Goal: Task Accomplishment & Management: Use online tool/utility

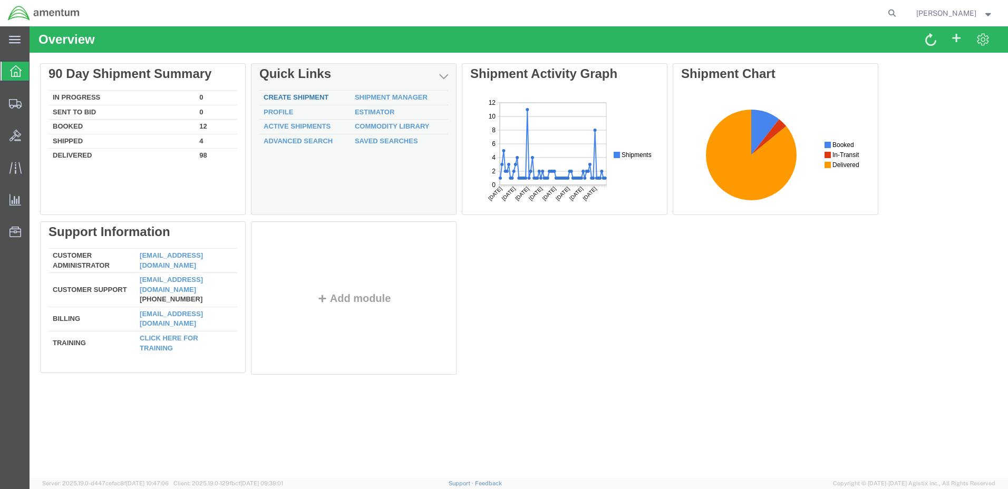
click at [294, 99] on link "Create Shipment" at bounding box center [296, 97] width 65 height 8
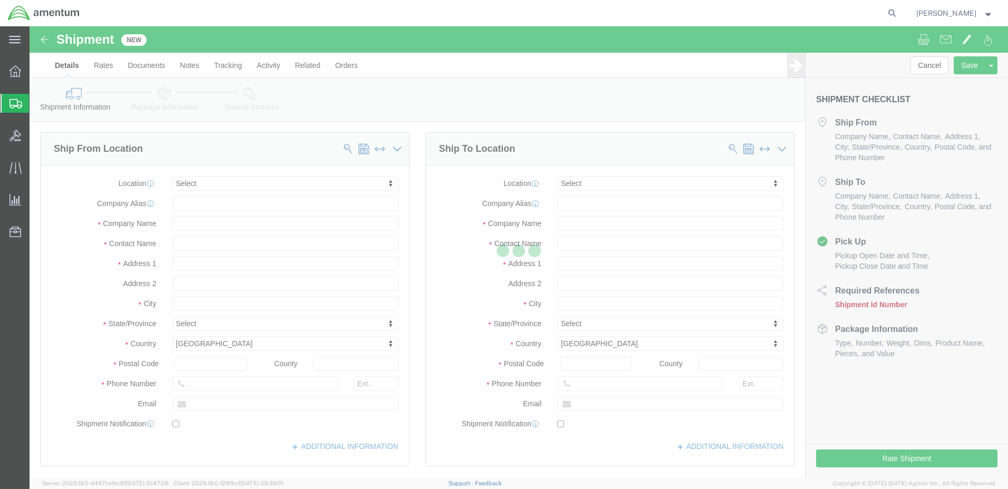
select select
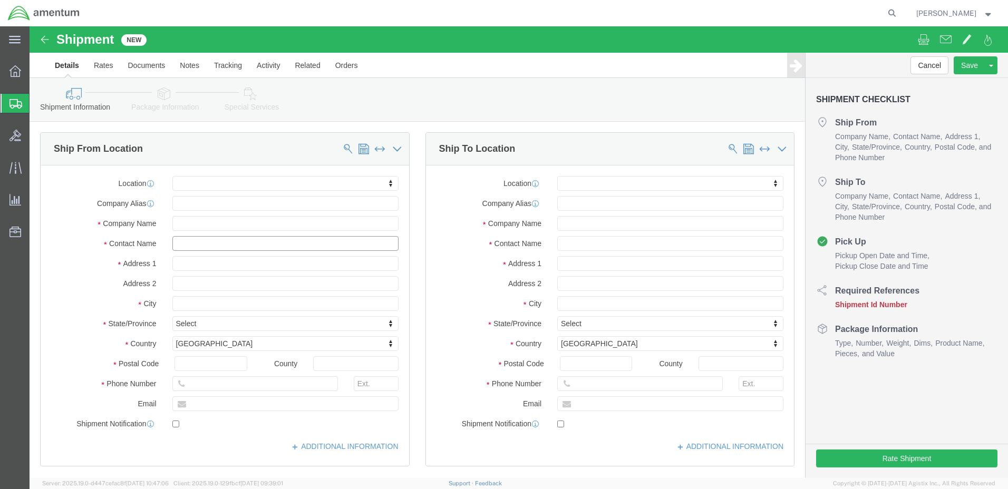
click input "text"
type input "WILLIAM MUDD"
click input "text"
click input "229 AV BN 08 CO D AVIATION"
type input "0229 AV BN 08 CO D AVIATION"
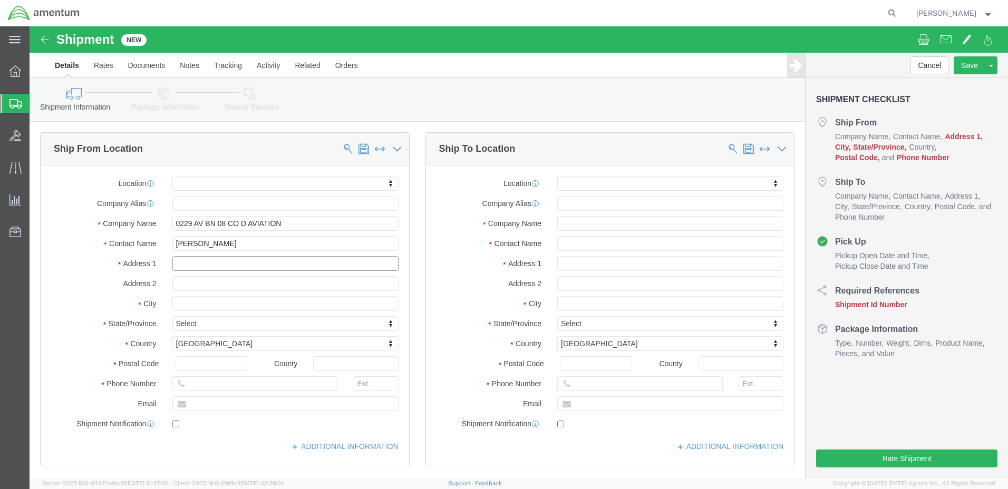
click input "text"
type input "228 PILOT STREET BLDG 5217"
select select
click input "text"
type input "FORT KNOX"
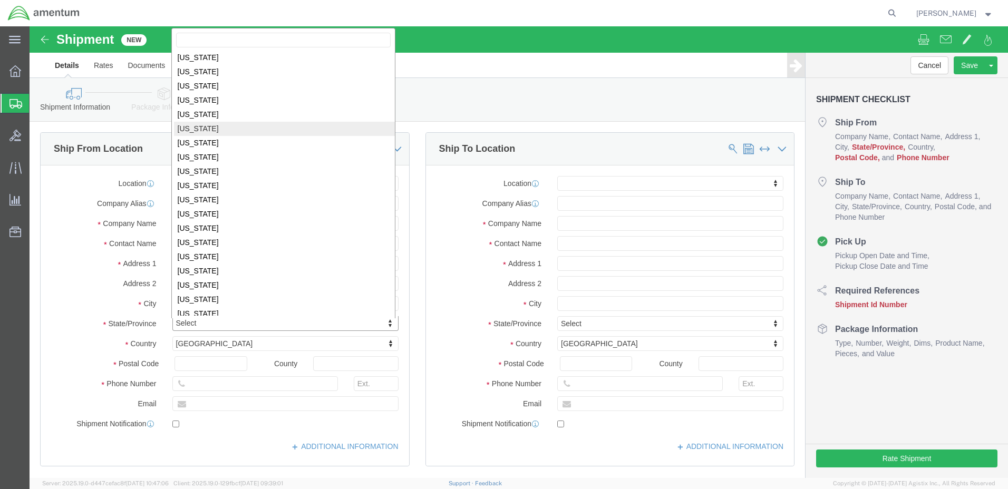
scroll to position [105, 0]
select select
select select "KY"
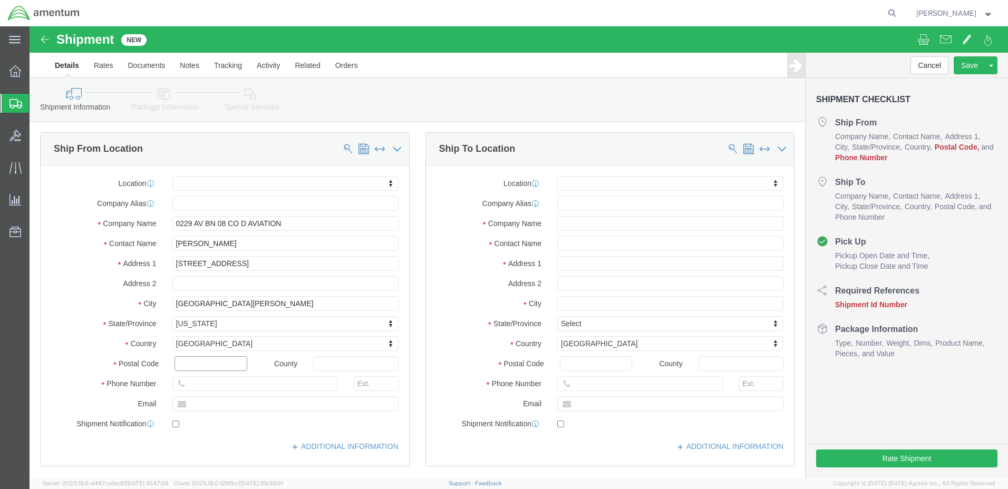
click input "text"
type input "40121"
select select
click input "text"
type input "270-798-6469"
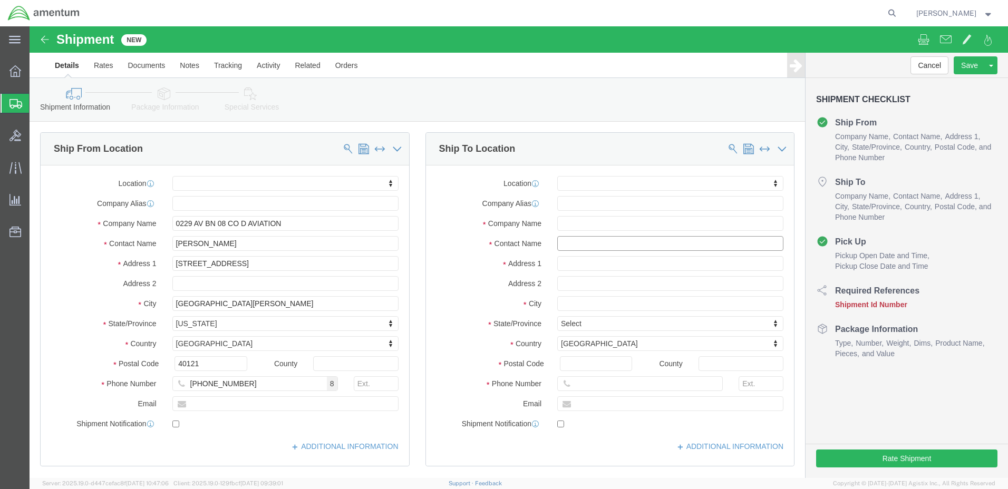
click input "text"
type input "REGINA"
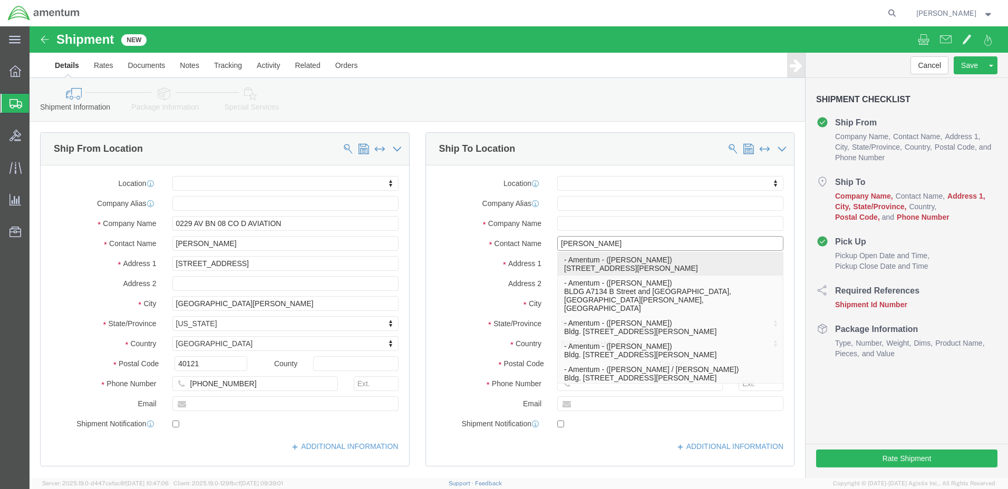
click p "- Amentum - (Regina Tobe) 7132 B Street and Blacksheep Run, Fort Campbell, KY, …"
select select
type input "Amentum"
type input "Regina Tobe"
type input "7132 B Street and Blacksheep Run"
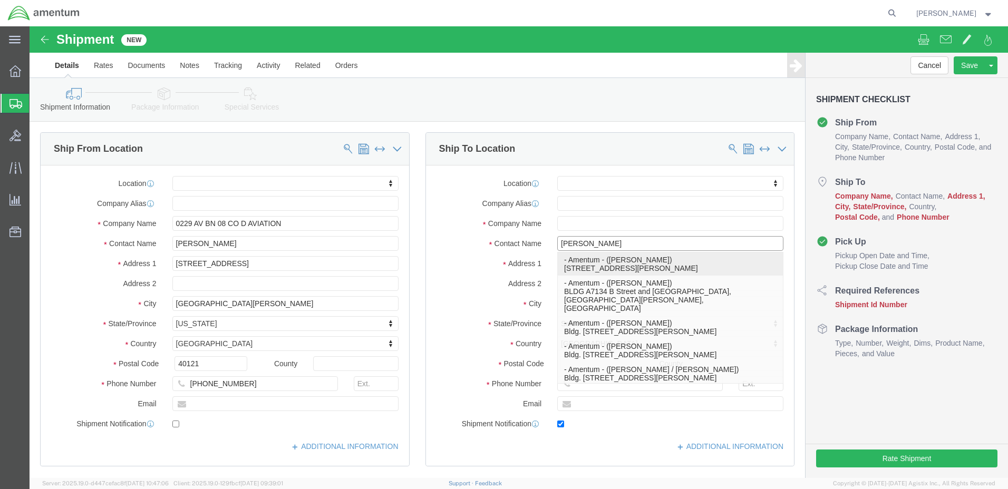
type input "Fort Campbell"
type input "42223"
type input "2704613064"
type input "regina.tobe2.ctr@army.mil"
checkbox input "true"
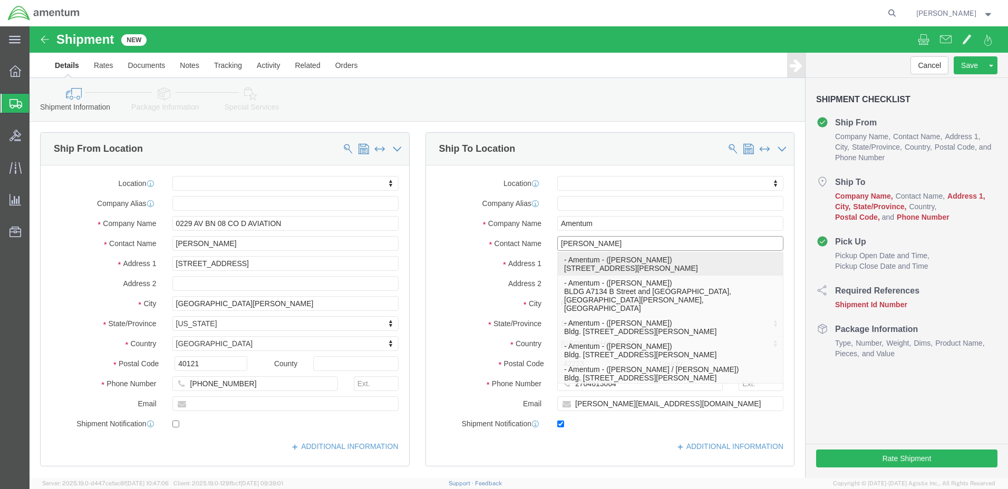
select select "KY"
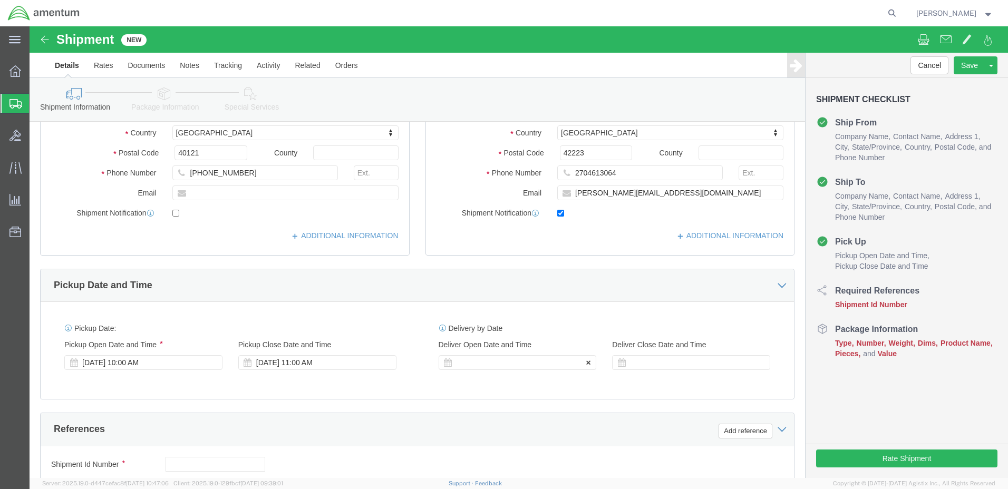
scroll to position [264, 0]
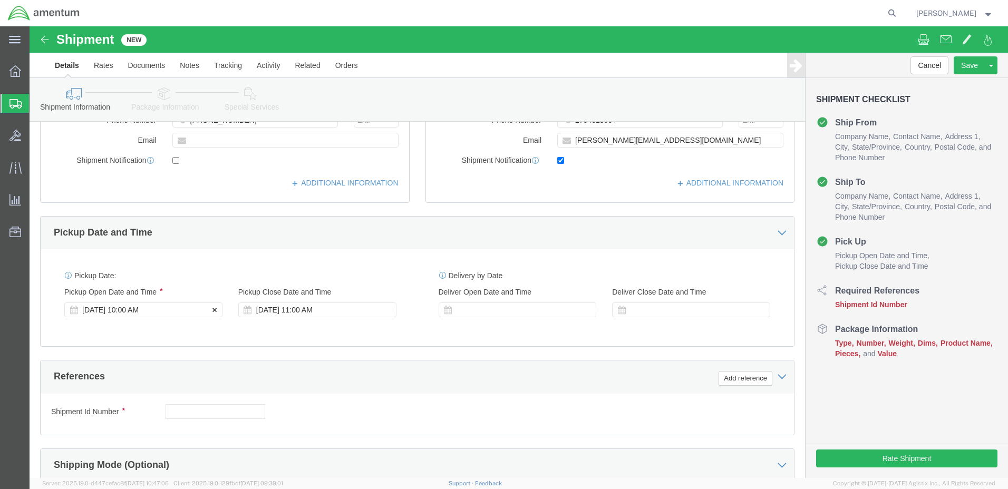
type input "Regina Tobe"
click div "Sep 18 2025 10:00 AM"
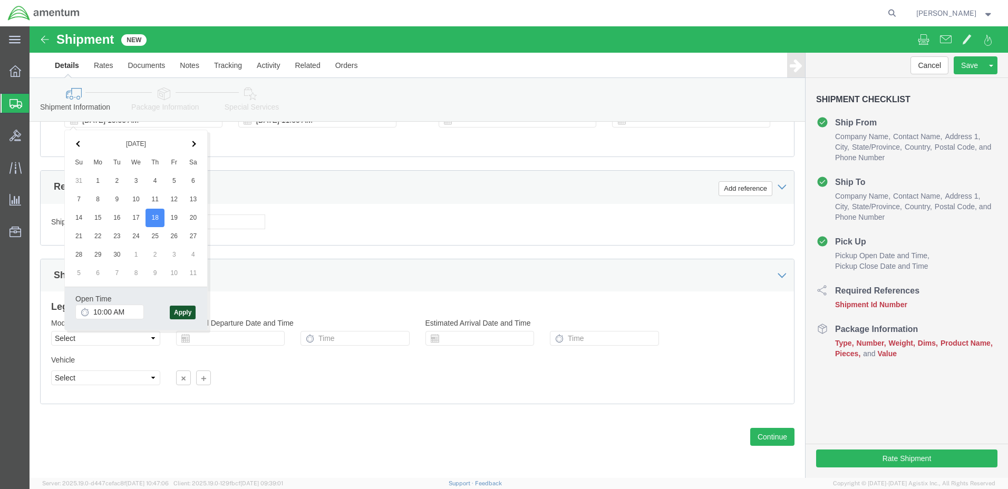
click button "Apply"
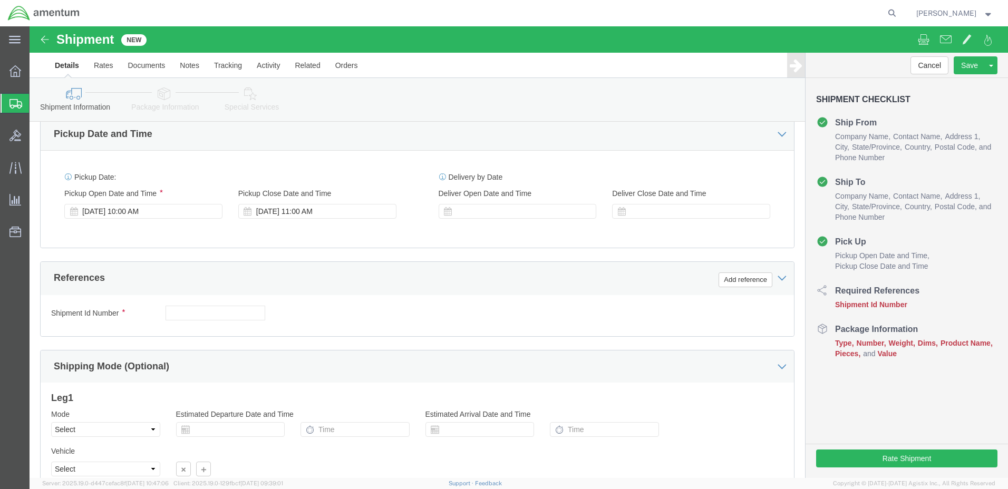
scroll to position [348, 0]
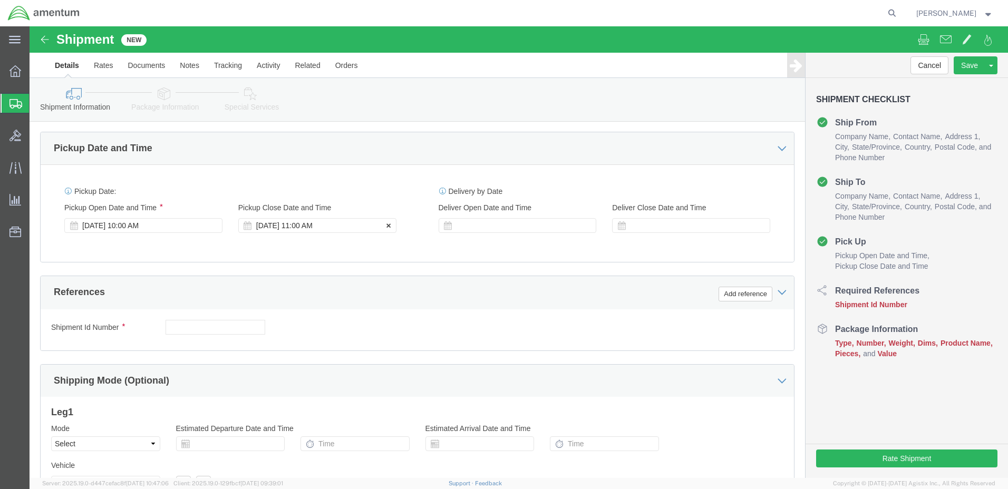
click div "Sep 18 2025 11:00 AM"
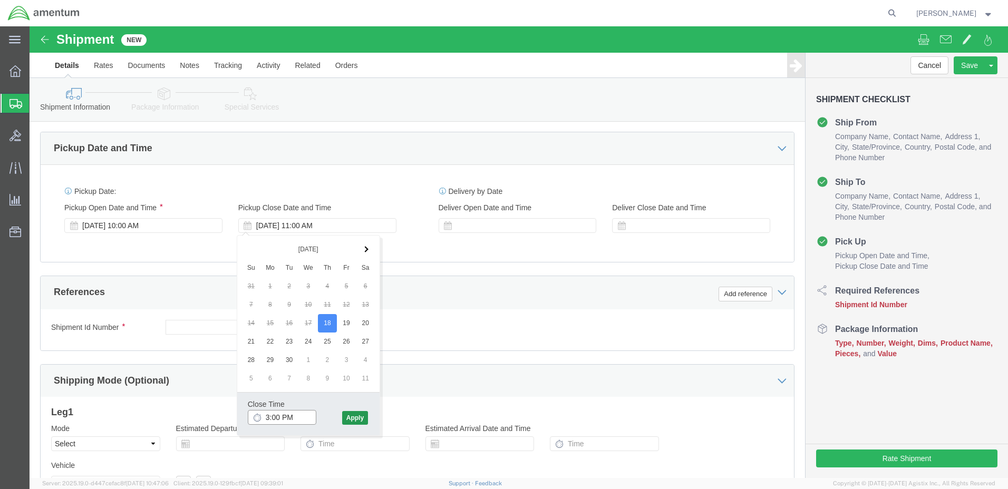
type input "3:00 PM"
click button "Apply"
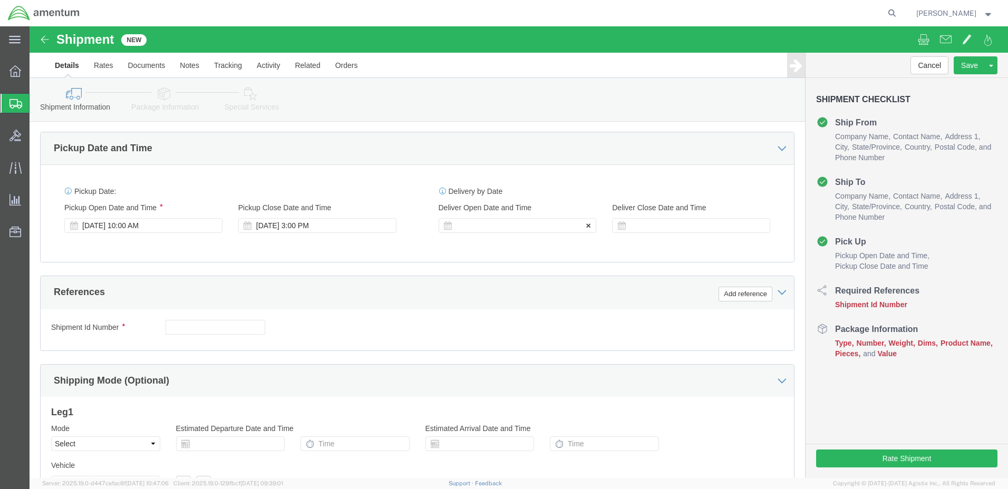
click div
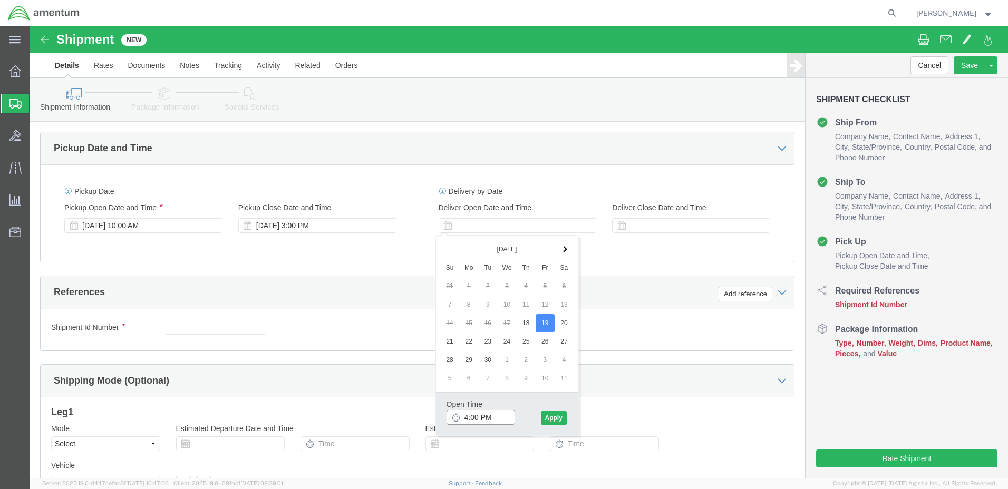
click input "4:00 PM"
type input "8:00 AM"
click button "Apply"
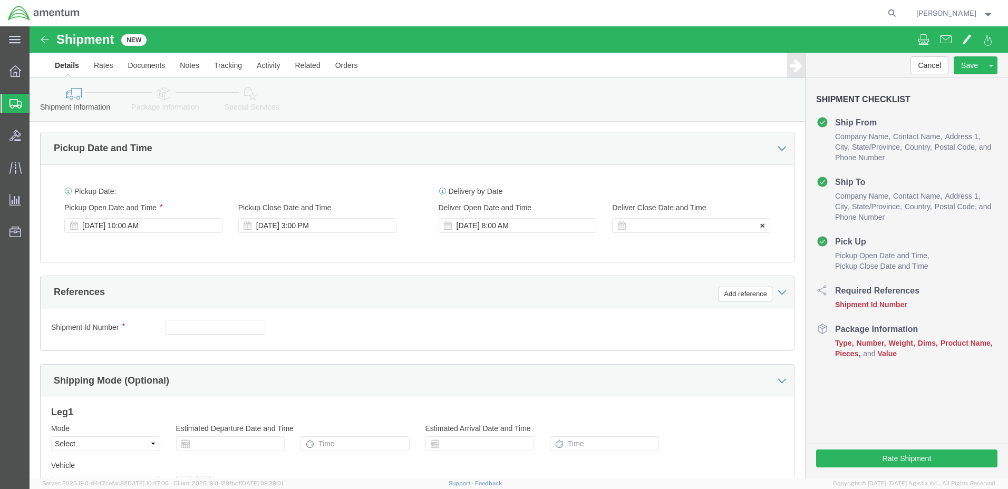
click div
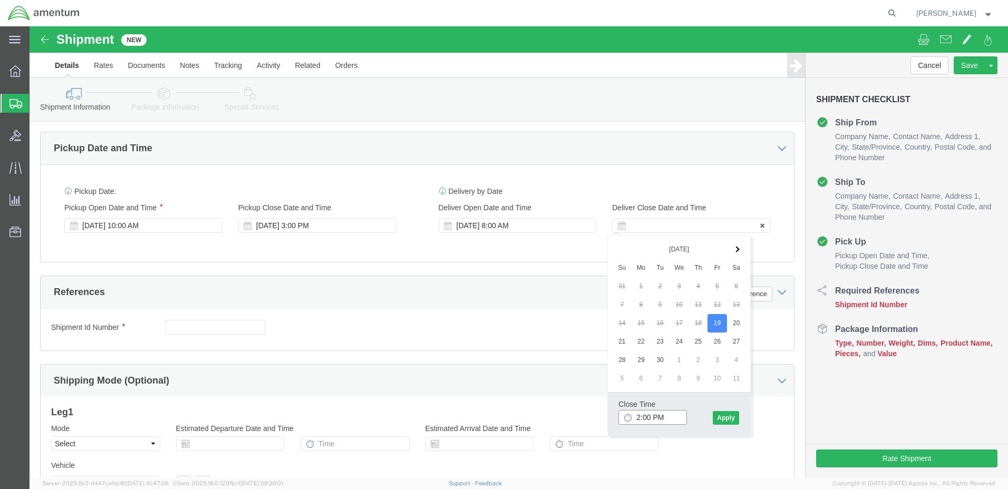
type input "3:00 PM"
click button "Apply"
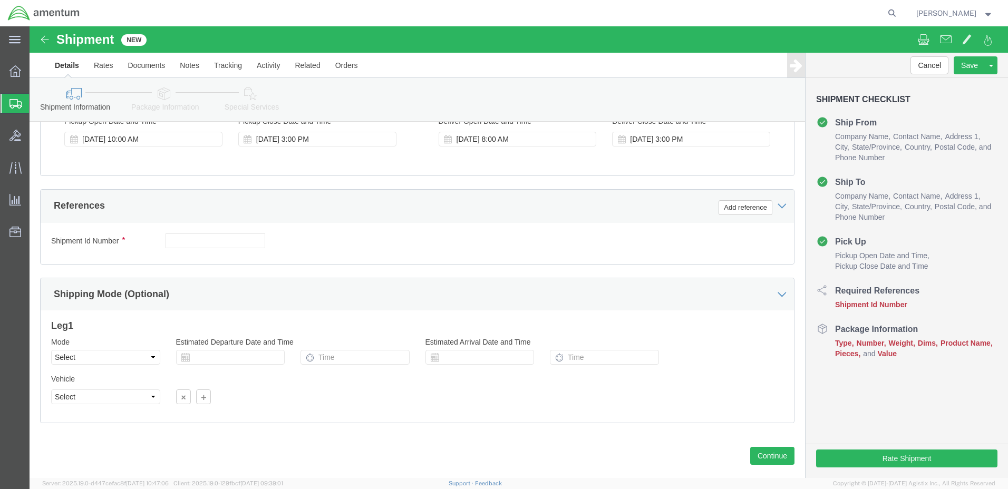
scroll to position [453, 0]
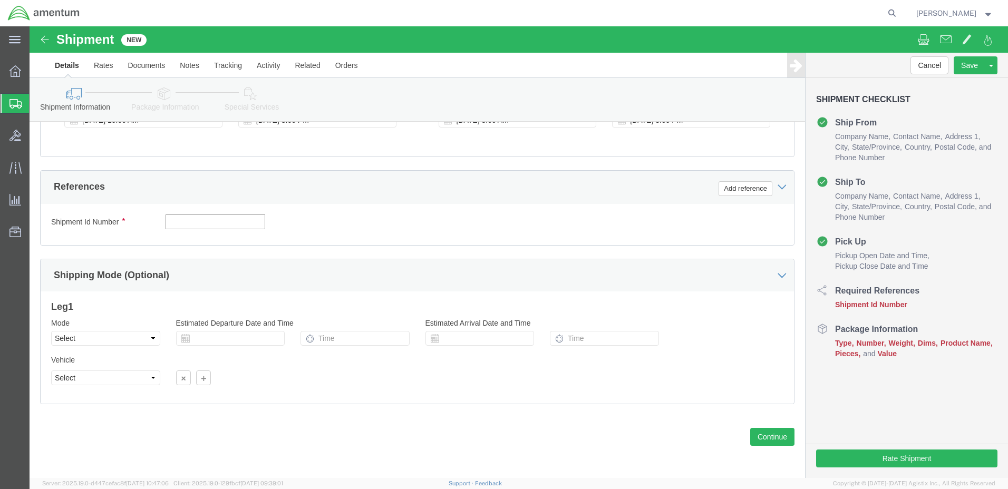
click input "text"
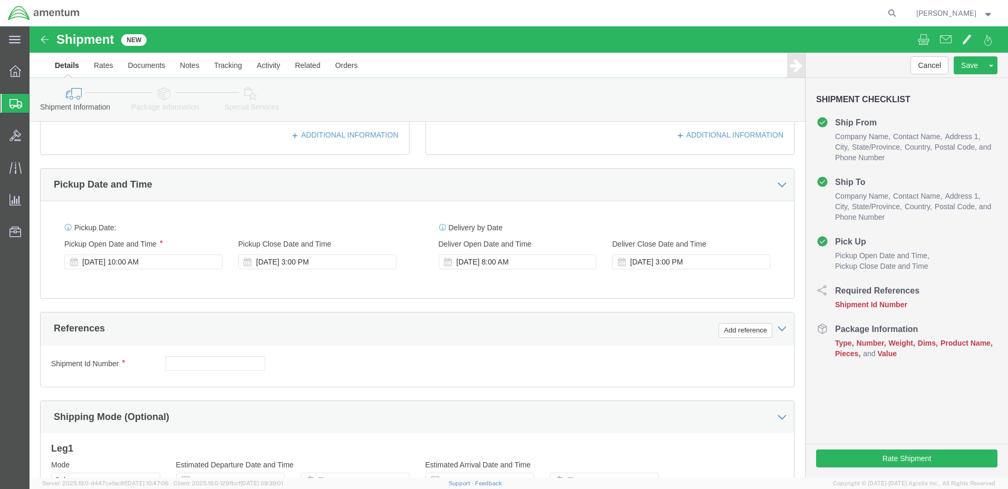
scroll to position [295, 0]
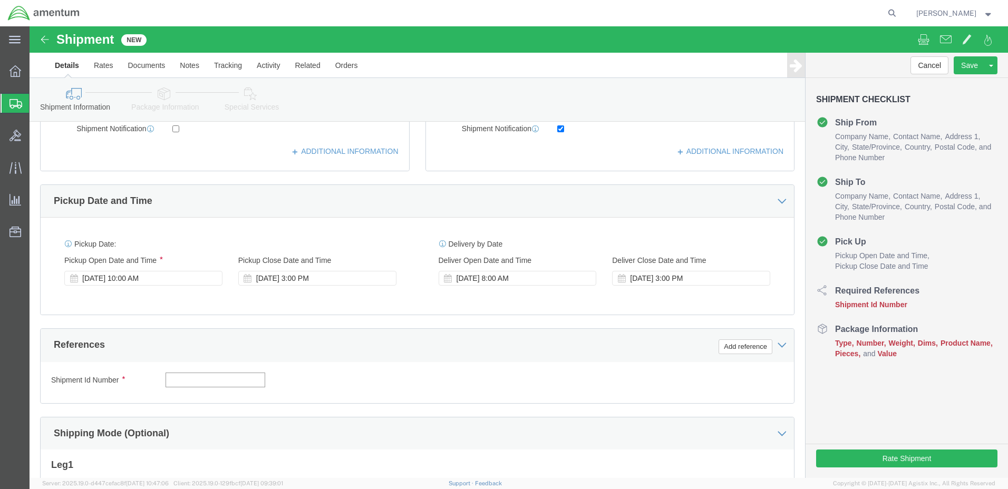
click input "text"
paste input "1521AG.001"
type input "1521AG.001"
click button "Add reference"
click select "Select Account Type Activity ID Airline Appointment Number ASN Batch Request # …"
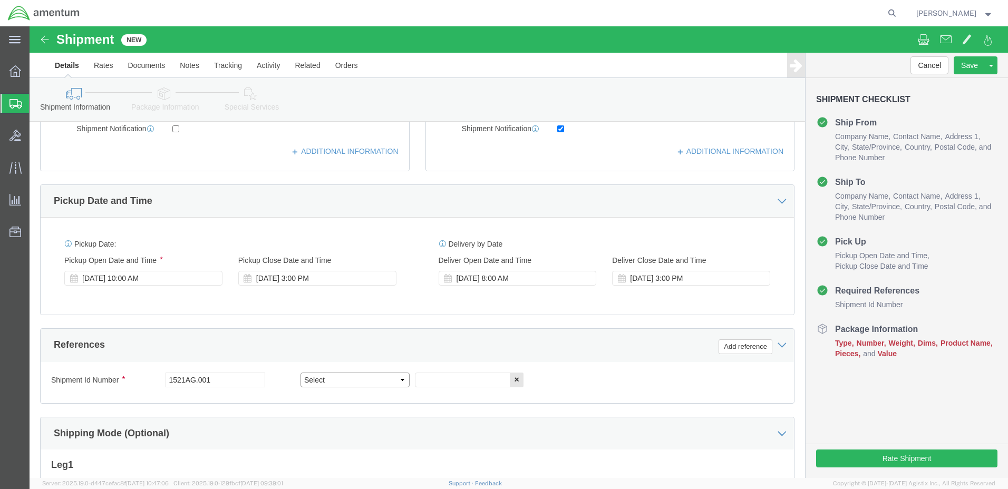
select select "PROJNUM"
click select "Select Account Type Activity ID Airline Appointment Number ASN Batch Request # …"
click input "text"
paste input "4998.R.1521.AG.AG.08.FCAM.00"
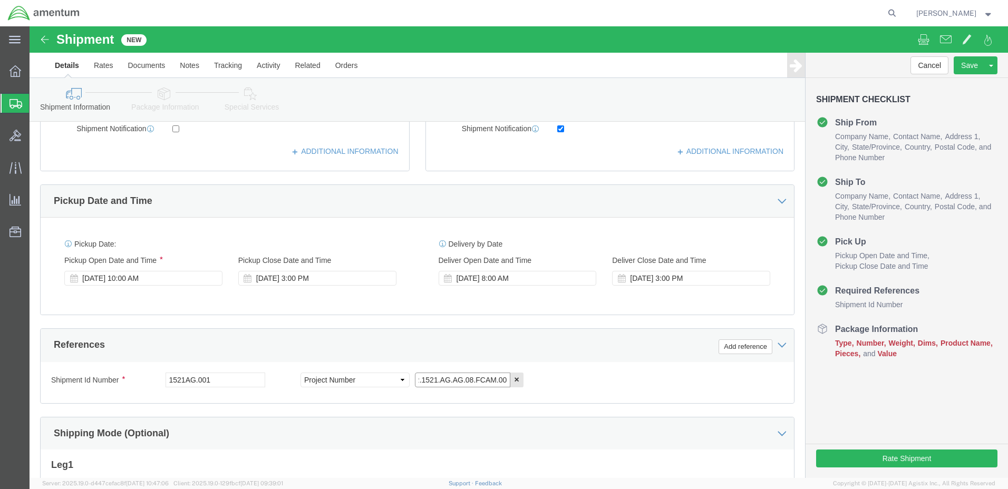
type input "4998.R.1521.AG.AG.08.FCAM.00"
click div "Shipment Id Number 1521AG.001 Select Account Type Activity ID Airline Appointme…"
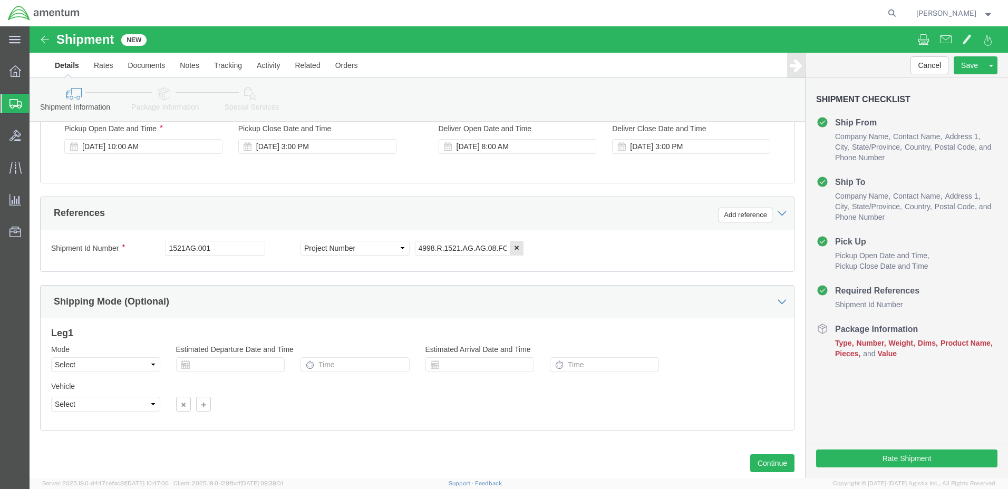
scroll to position [453, 0]
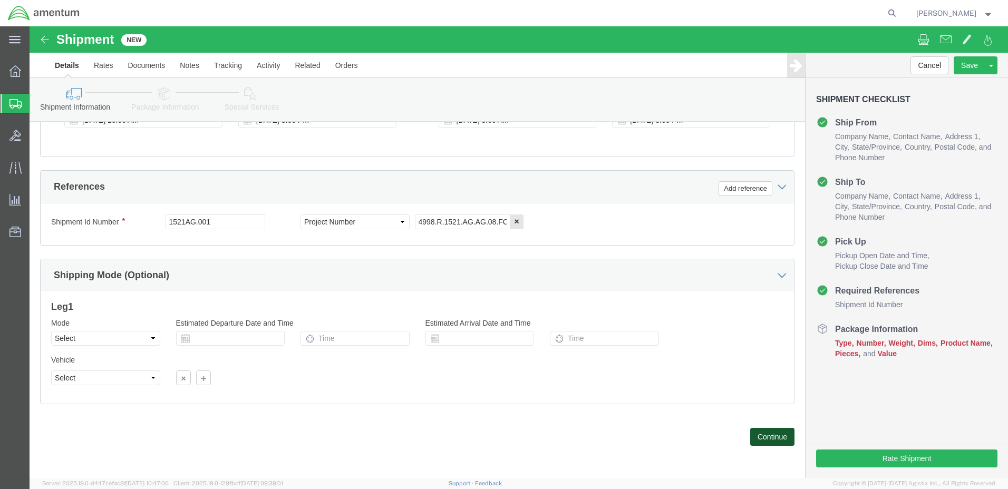
click button "Continue"
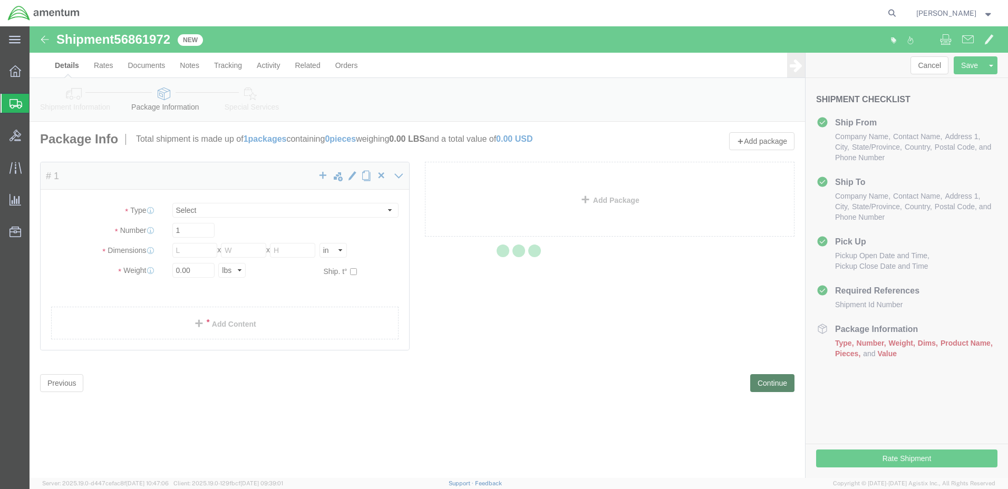
select select "CBOX"
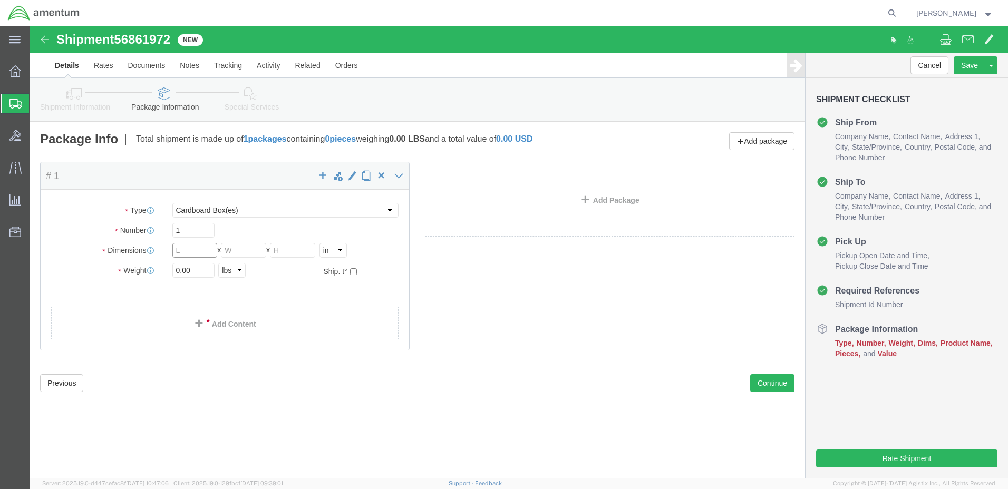
click input "text"
type input "28"
click input "text"
type input "28"
click input "text"
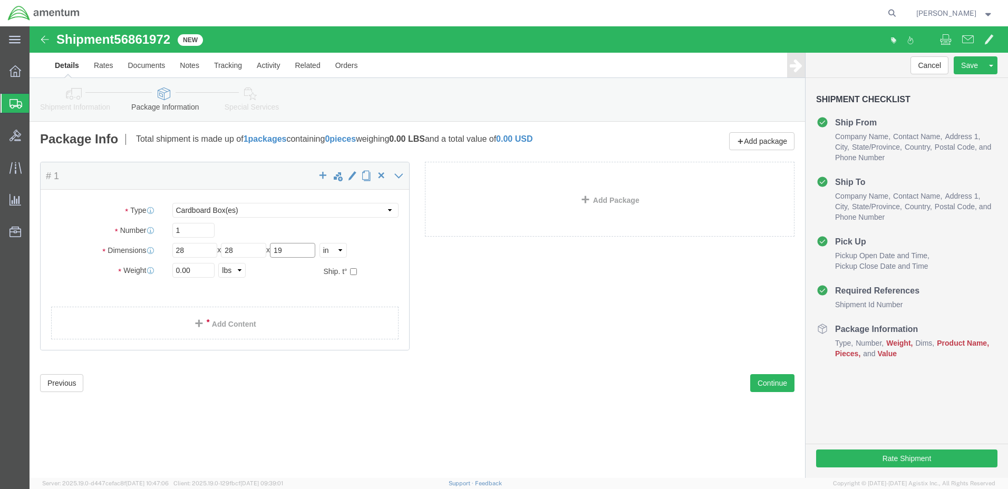
type input "19"
click input "0.00"
type input "53"
click link "Add Content"
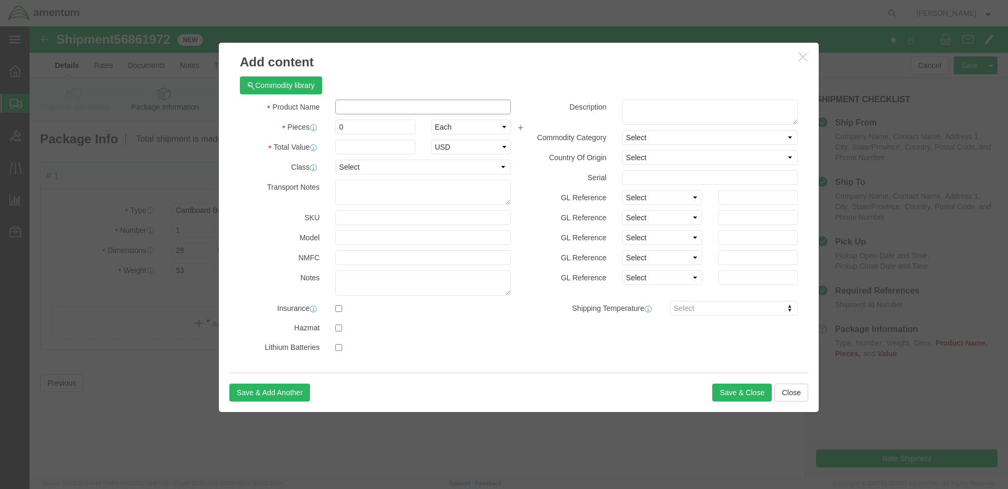
click input "text"
type input "MIXER ASSY"
drag, startPoint x: 322, startPoint y: 100, endPoint x: 297, endPoint y: 101, distance: 24.8
click div "Pieces 0 Select Bag Barrels 100Board Feet Bottle Box Blister Pack Carats Can Ca…"
type input "1"
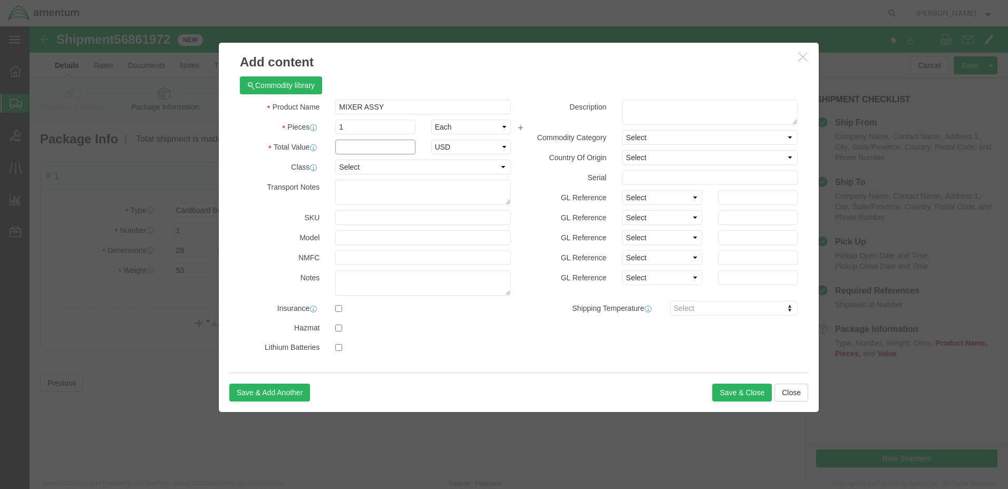
click input "text"
type input "51946.00"
click textarea
paste textarea "1515-01-537-0478 MIXER ASSY"
type textarea "1515-01-537-0478 MIXER ASSY"
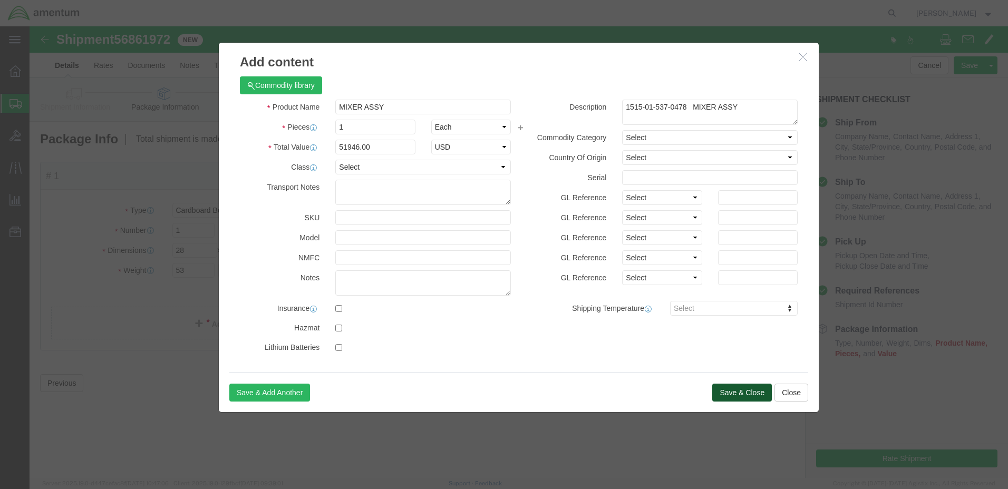
click button "Save & Close"
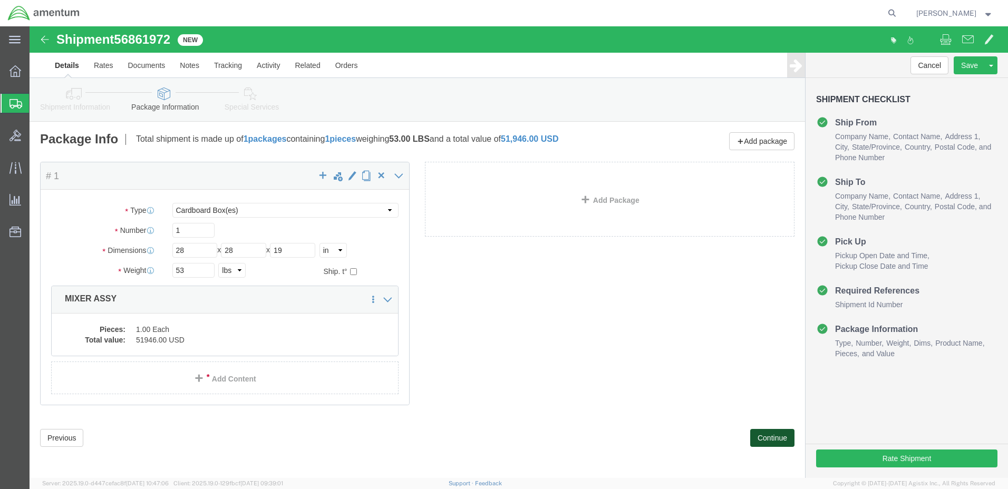
click button "Continue"
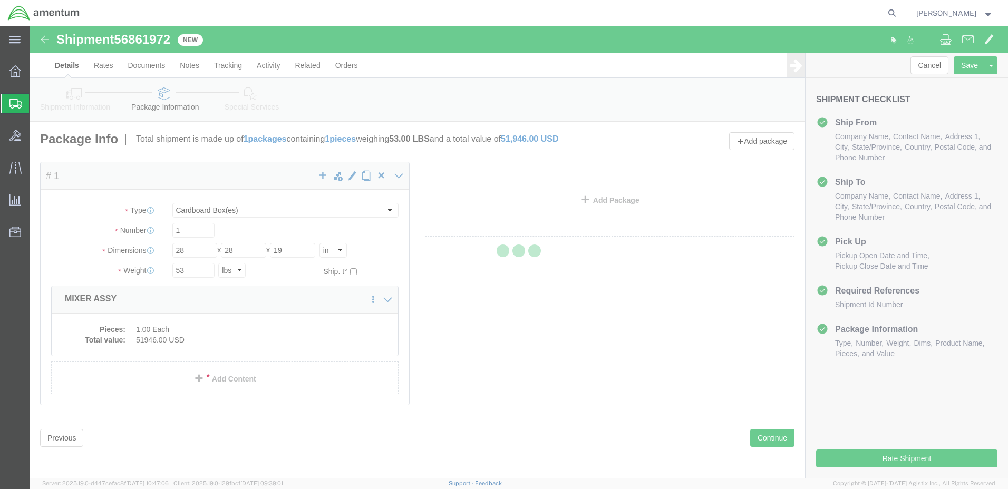
select select
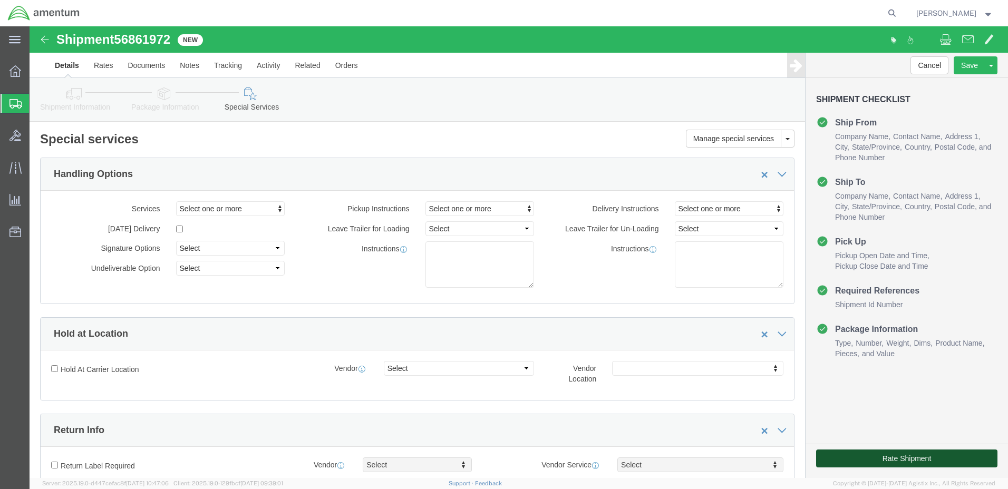
click button "Rate Shipment"
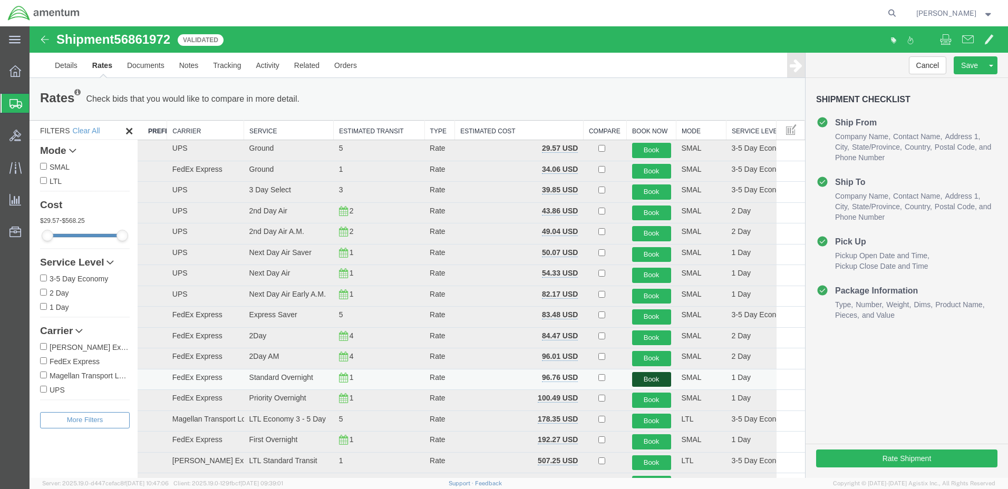
click at [648, 380] on button "Book" at bounding box center [651, 379] width 39 height 15
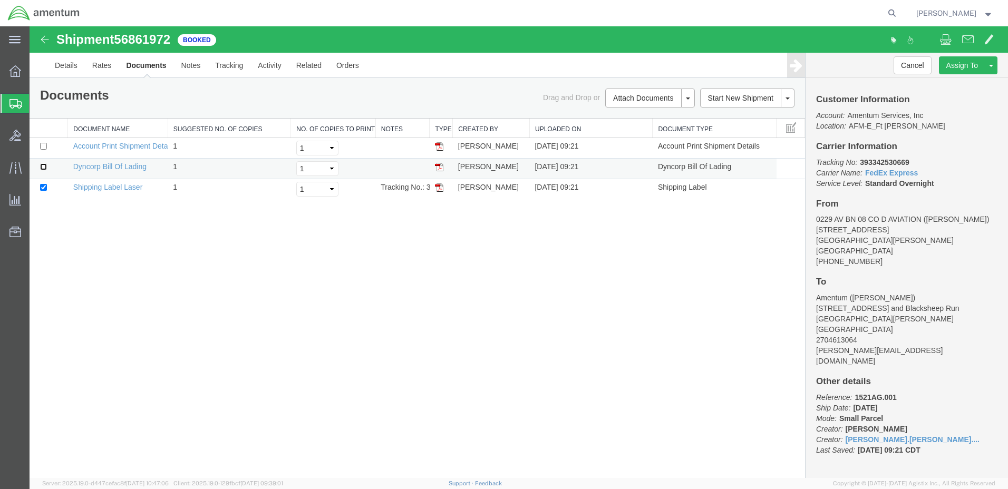
click at [45, 167] on input "checkbox" at bounding box center [43, 166] width 7 height 7
checkbox input "true"
click at [43, 145] on input "checkbox" at bounding box center [43, 146] width 7 height 7
checkbox input "true"
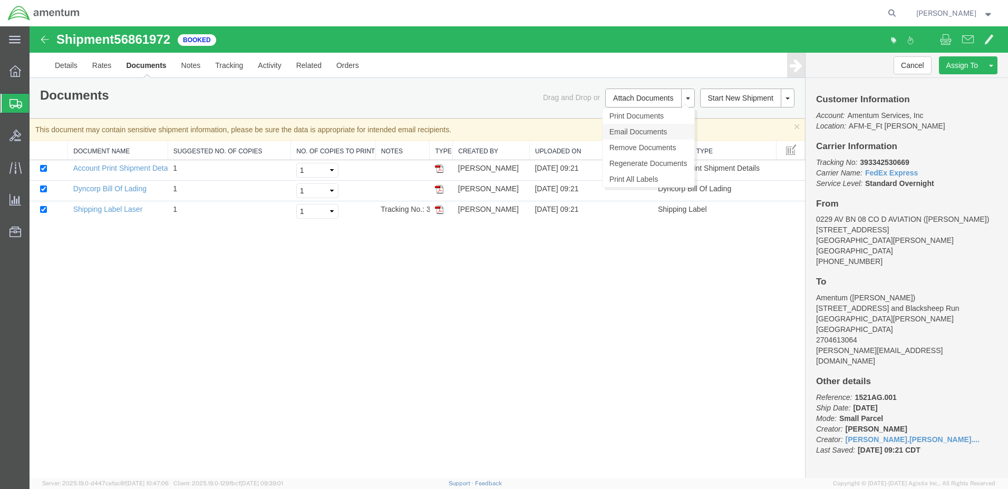
click at [652, 130] on link "Email Documents" at bounding box center [649, 132] width 92 height 16
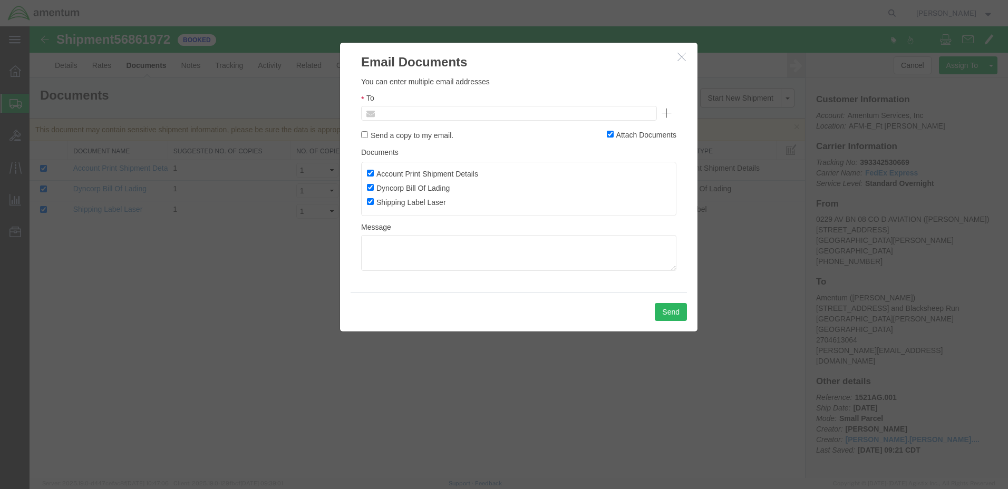
click at [409, 113] on input "text" at bounding box center [437, 113] width 123 height 14
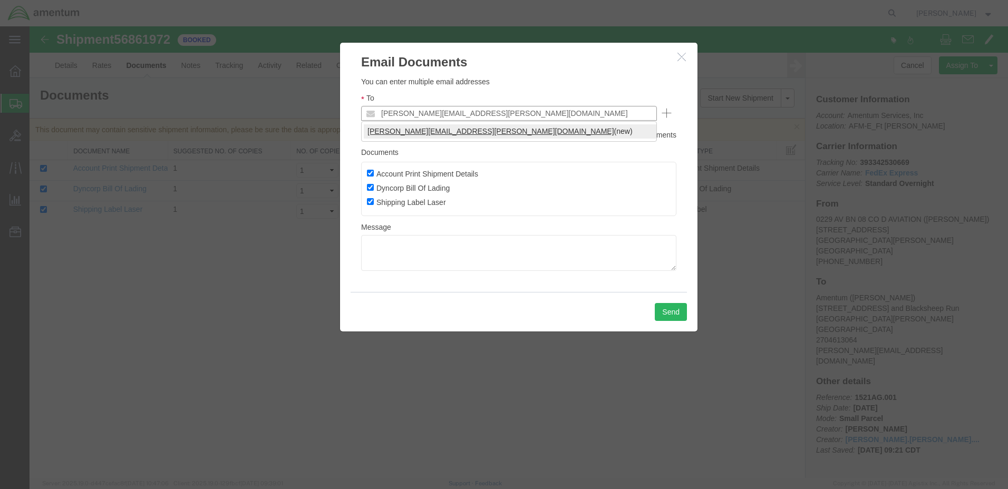
type input "marcellis.c.jacobs.ctr@army.mil"
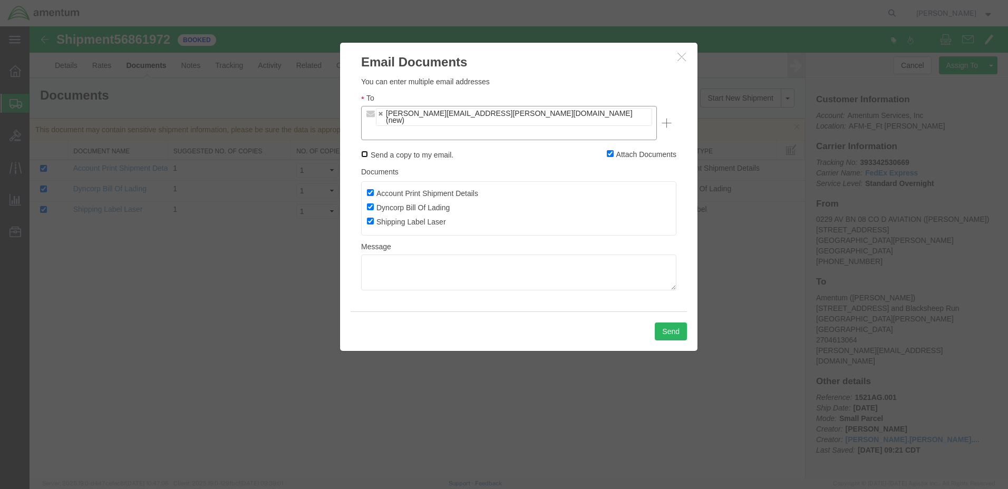
click at [364, 151] on input "Send a copy to my email." at bounding box center [364, 154] width 7 height 7
checkbox input "true"
click at [671, 323] on button "Send" at bounding box center [671, 332] width 32 height 18
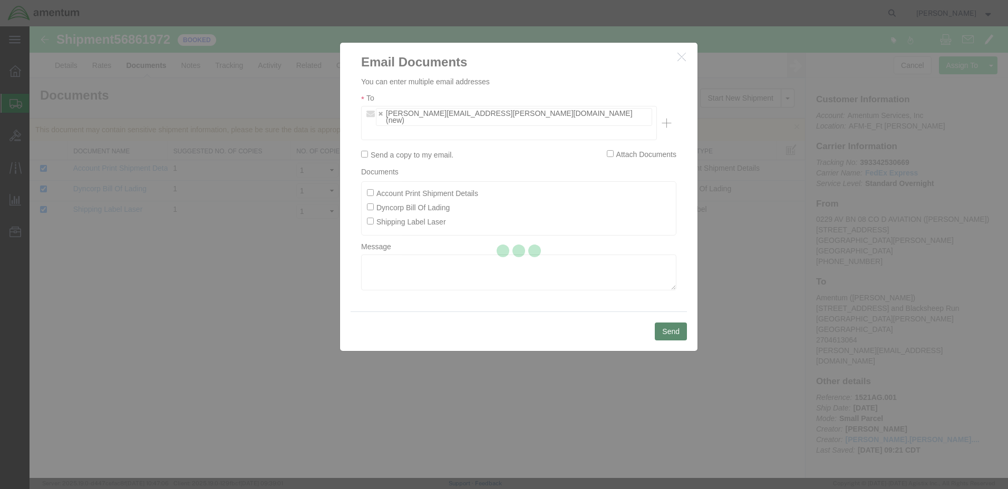
checkbox input "false"
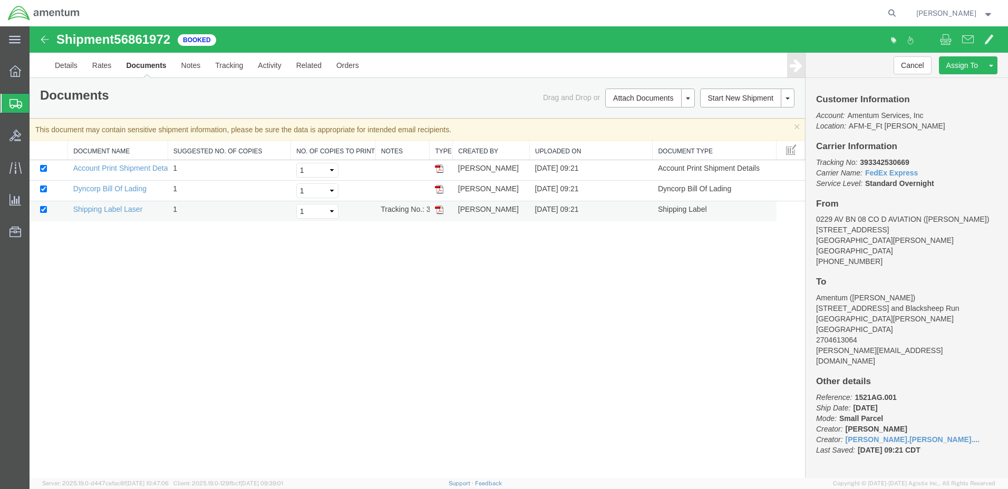
click at [439, 210] on img at bounding box center [439, 210] width 8 height 8
click at [438, 189] on img at bounding box center [439, 189] width 8 height 8
click at [440, 169] on img at bounding box center [439, 168] width 8 height 8
